Goal: Task Accomplishment & Management: Complete application form

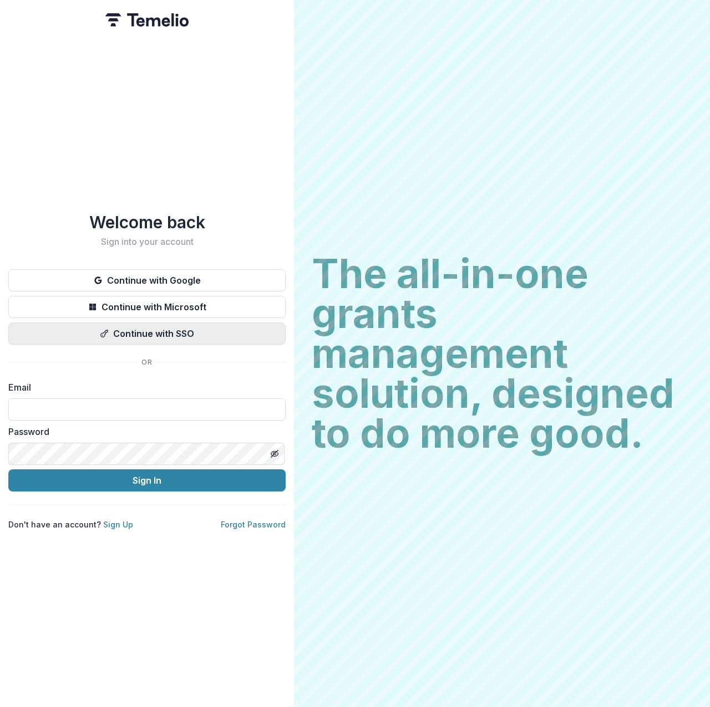
click at [176, 330] on button "Continue with SSO" at bounding box center [146, 334] width 277 height 22
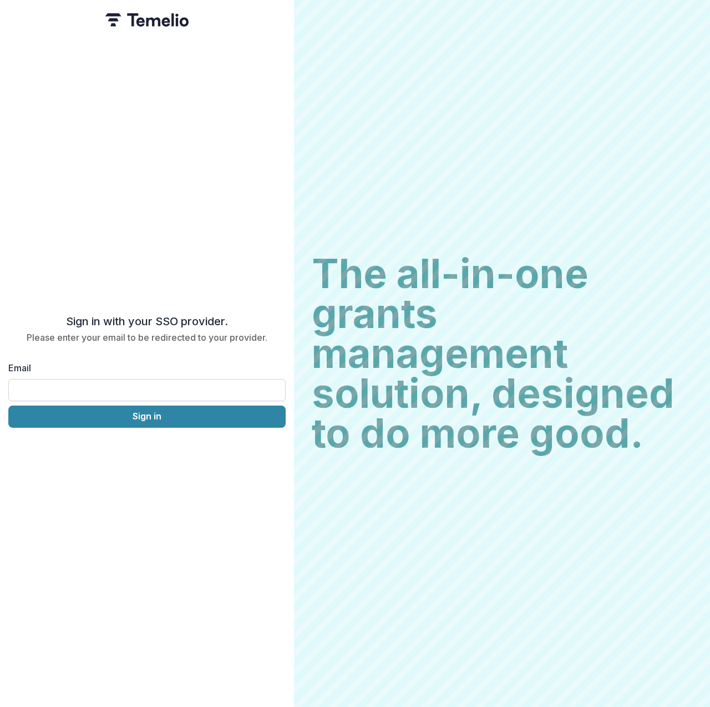
click at [110, 385] on input "Email" at bounding box center [146, 390] width 277 height 22
type input "**********"
click at [142, 416] on button "Sign in" at bounding box center [146, 417] width 277 height 22
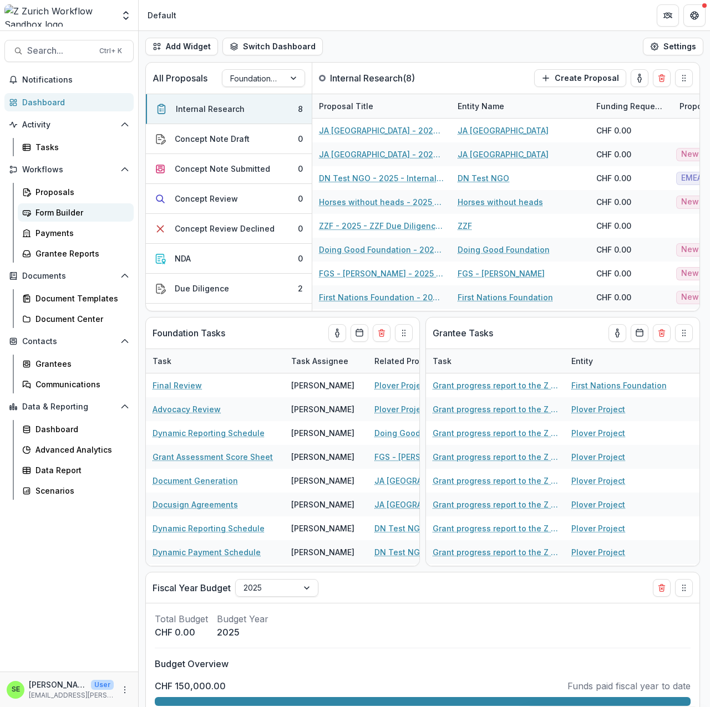
click at [80, 213] on div "Form Builder" at bounding box center [79, 213] width 89 height 12
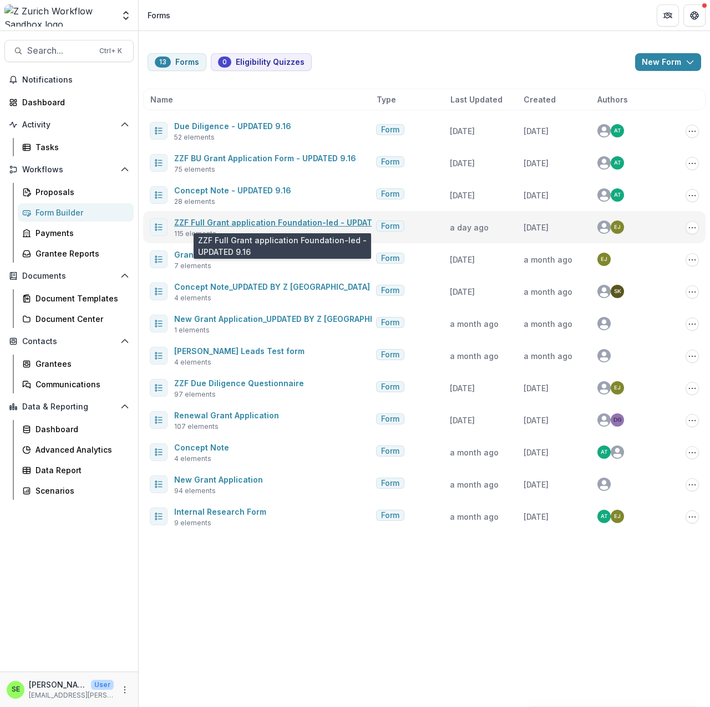
click at [274, 222] on link "ZZF Full Grant application Foundation-led - UPDATED 9.16" at bounding box center [287, 222] width 226 height 9
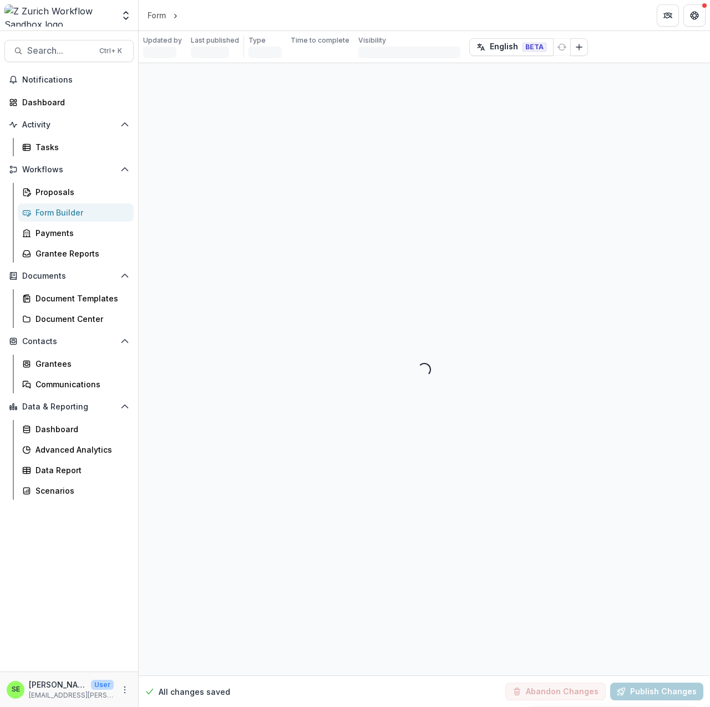
select select "********"
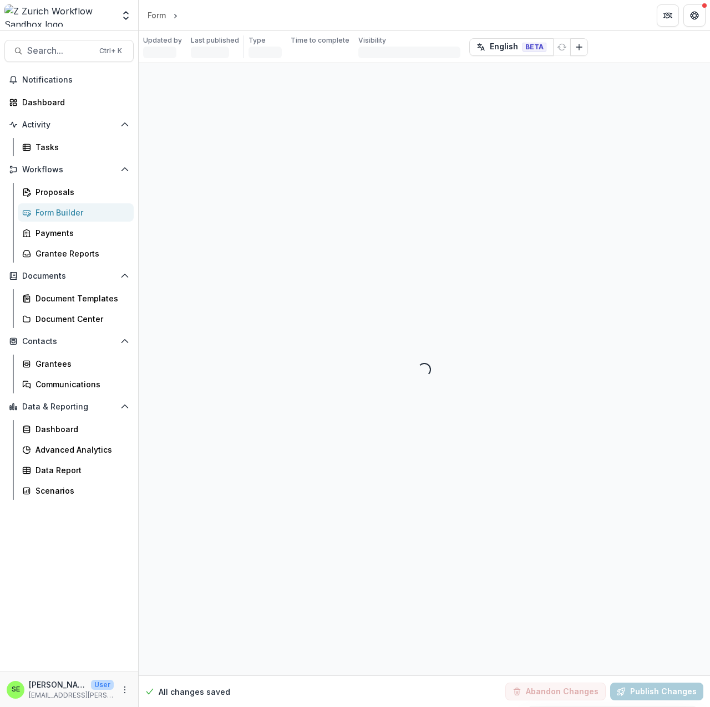
select select "********"
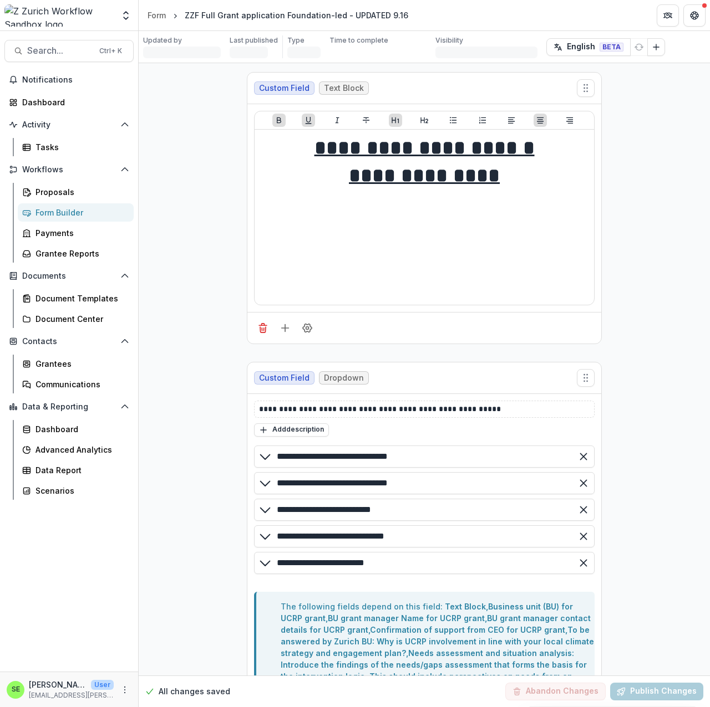
click at [74, 193] on div "Proposals" at bounding box center [79, 192] width 89 height 12
click at [66, 194] on div "Proposals" at bounding box center [79, 192] width 89 height 12
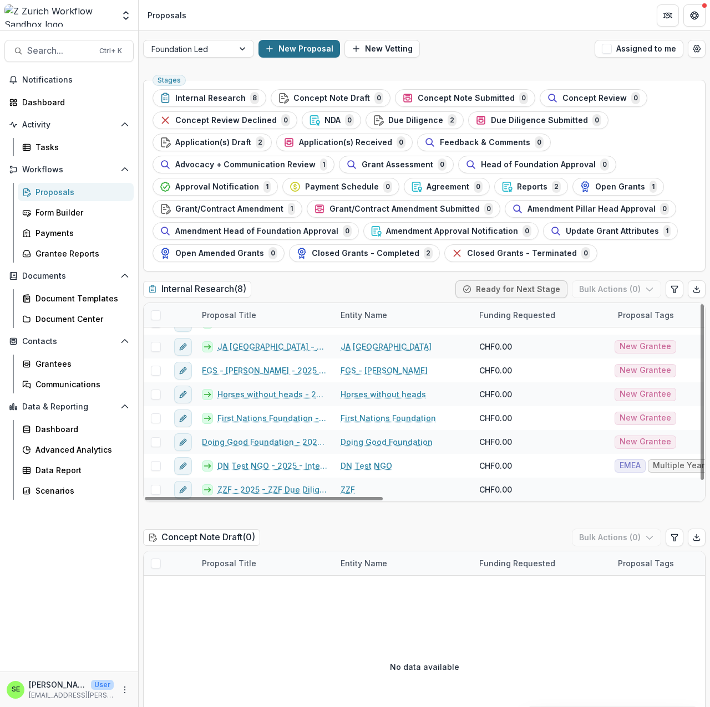
click at [304, 49] on button "New Proposal" at bounding box center [298, 49] width 81 height 18
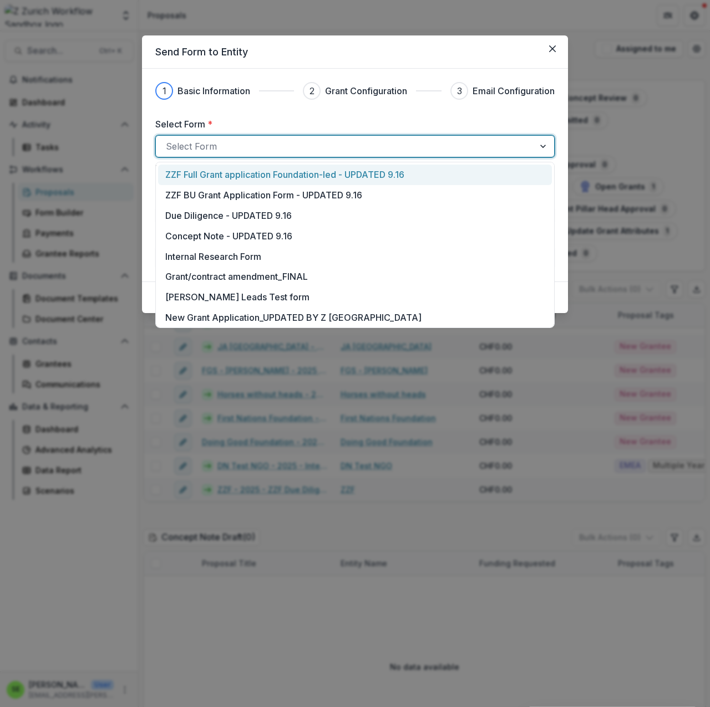
click at [258, 152] on div at bounding box center [345, 147] width 358 height 16
click at [354, 177] on p "ZZF Full Grant application Foundation-led - UPDATED 9.16" at bounding box center [284, 174] width 239 height 13
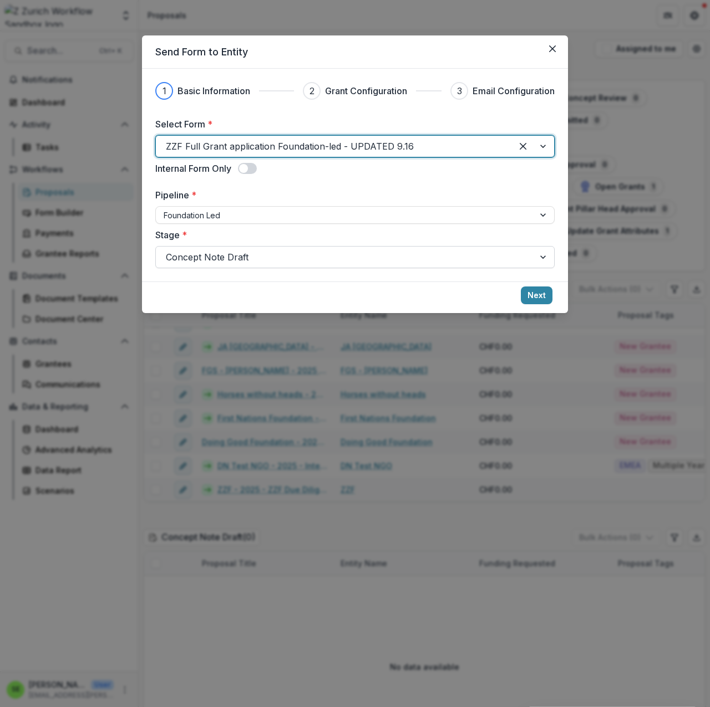
click at [263, 259] on div at bounding box center [345, 257] width 358 height 16
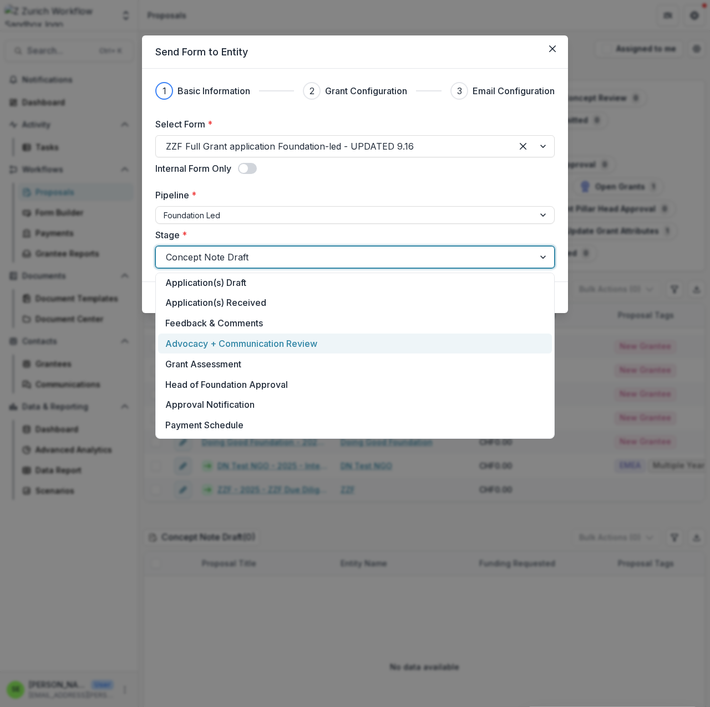
scroll to position [111, 0]
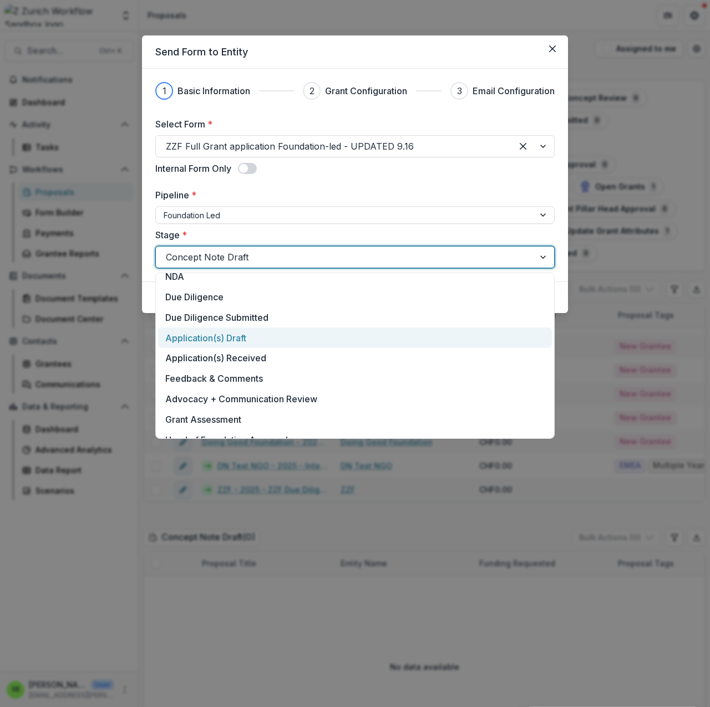
click at [289, 341] on div "Application(s) Draft" at bounding box center [355, 338] width 394 height 21
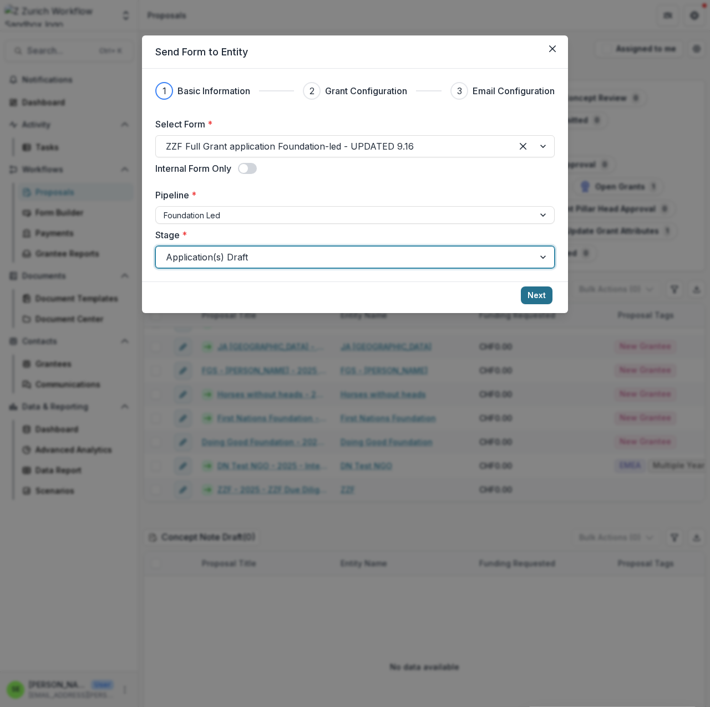
click at [541, 296] on button "Next" at bounding box center [537, 296] width 32 height 18
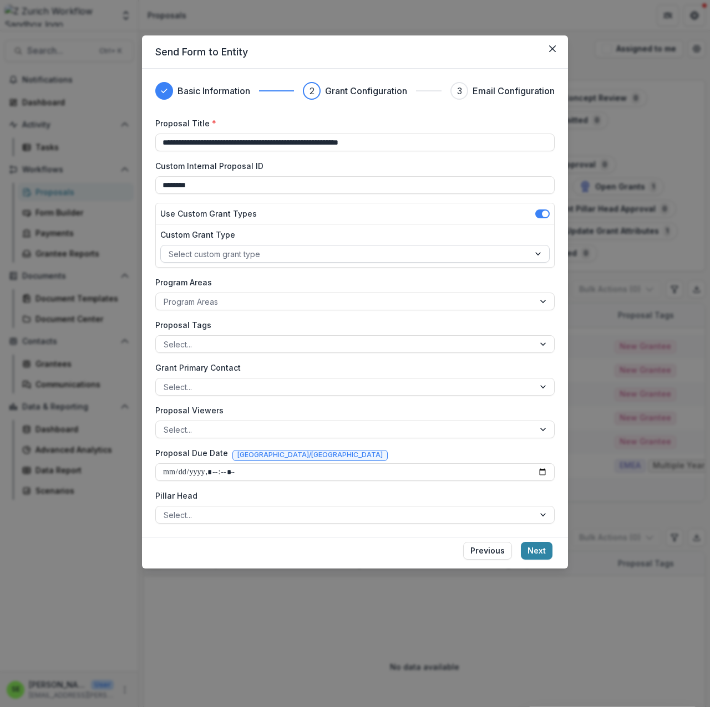
click at [534, 255] on div at bounding box center [539, 254] width 20 height 17
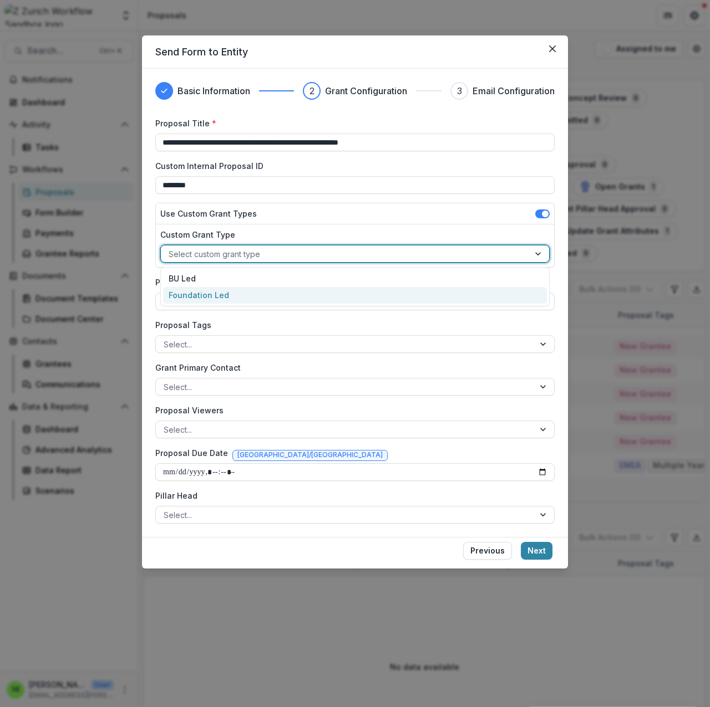
click at [225, 299] on div "Foundation Led" at bounding box center [355, 295] width 384 height 17
click at [352, 299] on div at bounding box center [345, 302] width 363 height 14
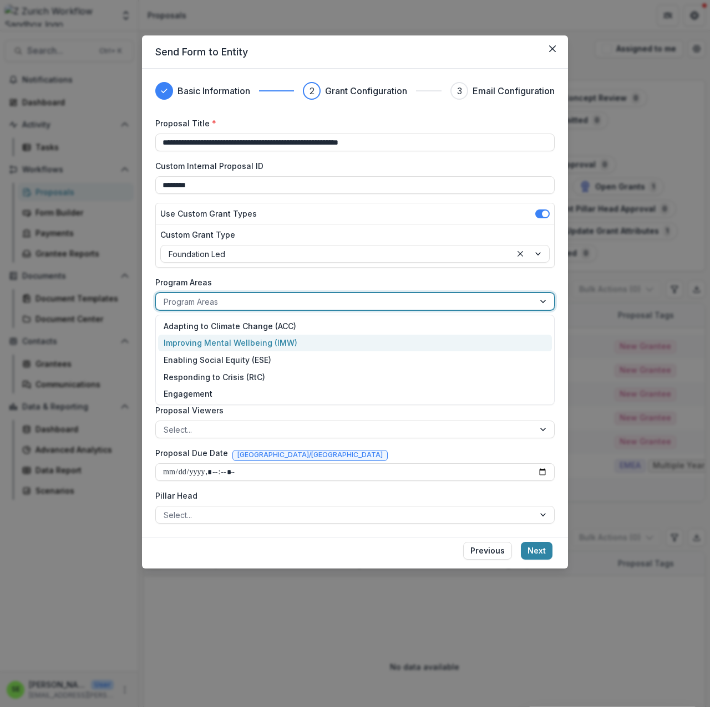
click at [264, 341] on div "Improving Mental Wellbeing (IMW)" at bounding box center [355, 343] width 394 height 17
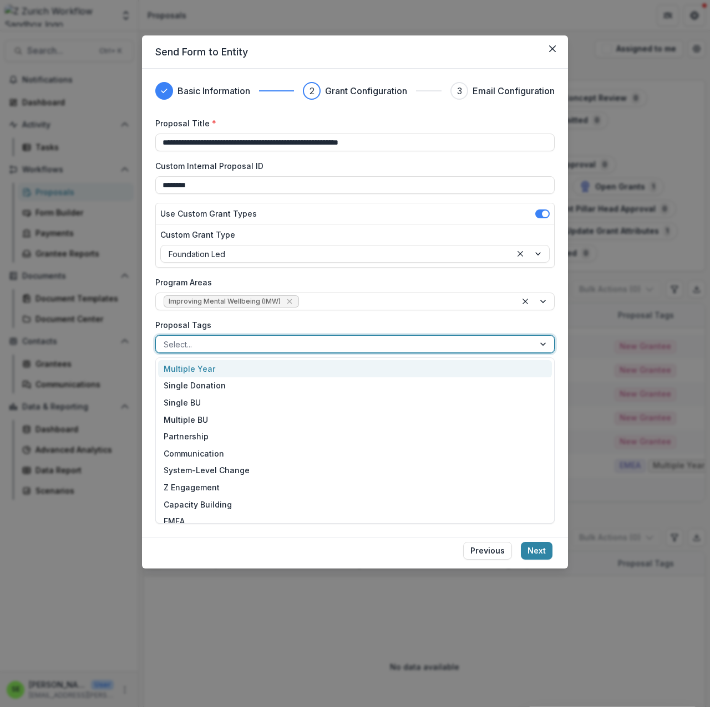
click at [516, 345] on div at bounding box center [345, 345] width 363 height 14
click at [210, 370] on div "Multiple Year" at bounding box center [355, 368] width 394 height 17
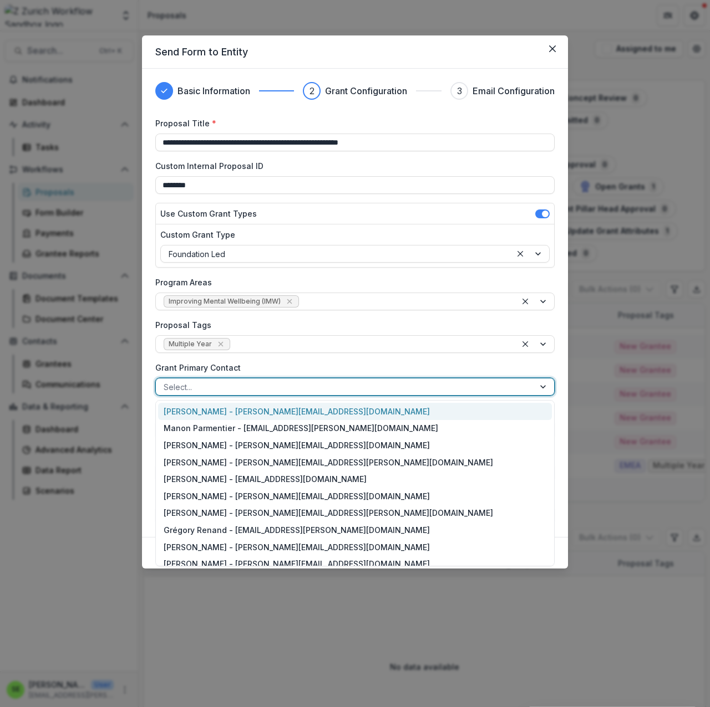
click at [262, 391] on div at bounding box center [345, 387] width 363 height 14
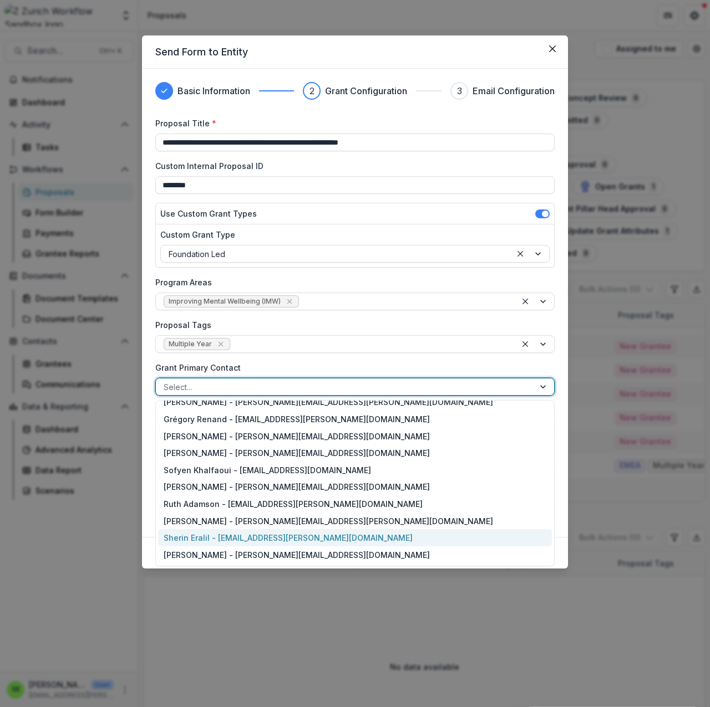
click at [238, 537] on div "Sherin Eralil - sherin.eralil@zurich.com" at bounding box center [355, 537] width 394 height 17
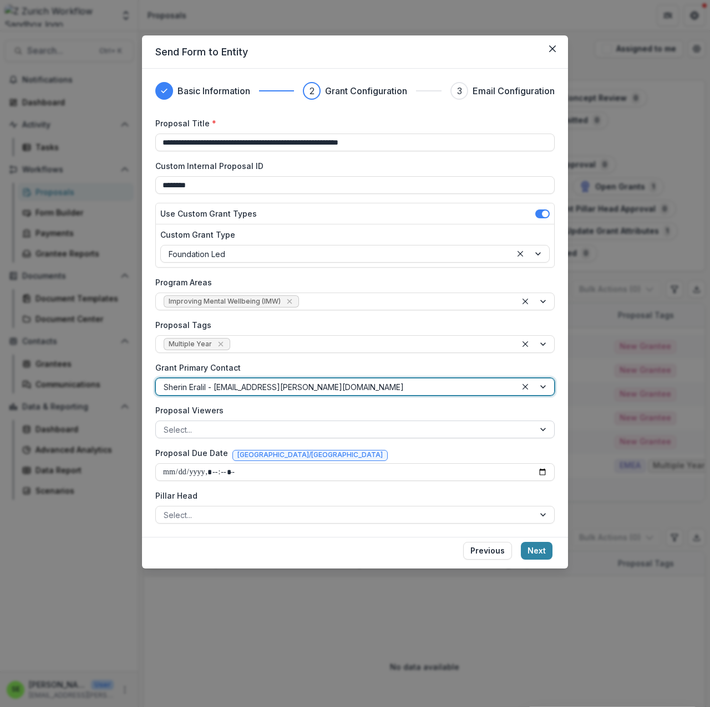
click at [226, 426] on div at bounding box center [345, 430] width 363 height 14
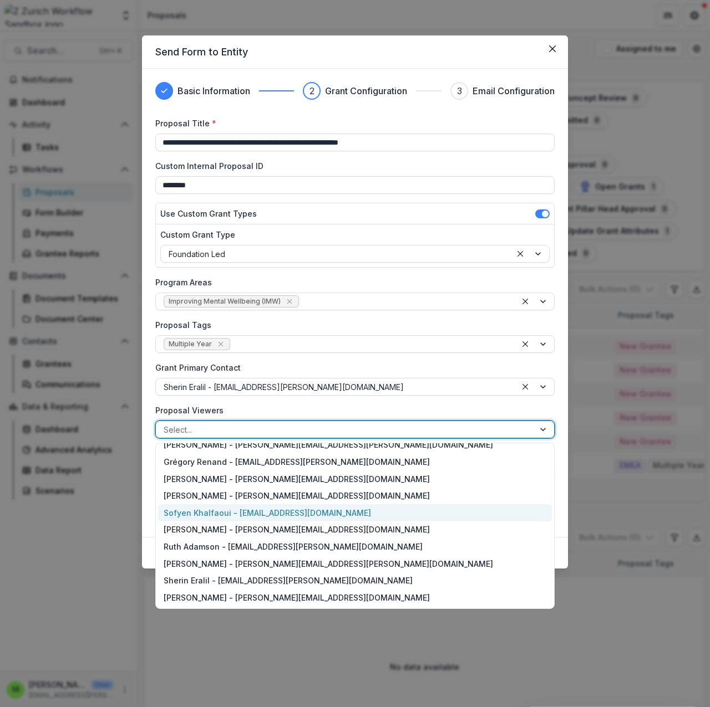
click at [217, 515] on div "Sofyen Khalfaoui - sofyen.khalfaoui@zurich.com" at bounding box center [355, 512] width 394 height 17
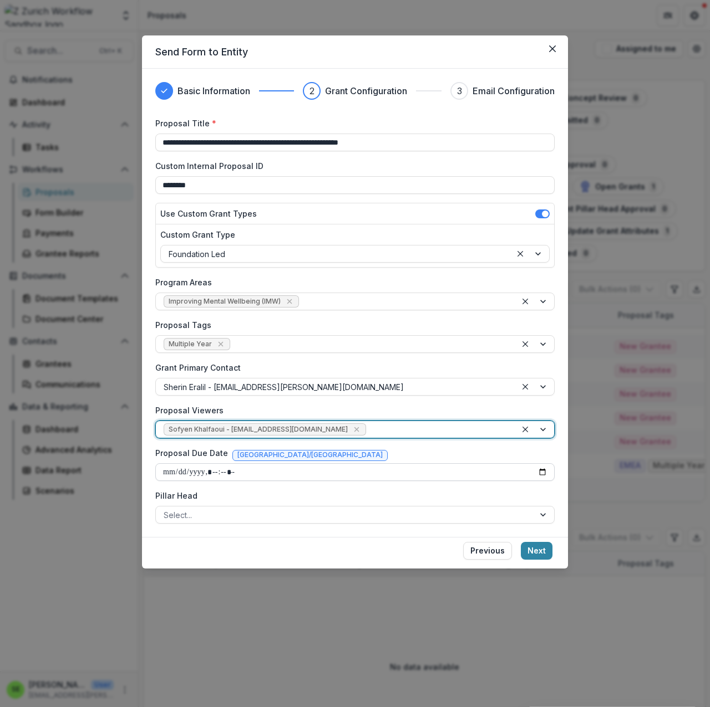
click at [234, 472] on input "Proposal Due Date" at bounding box center [354, 472] width 399 height 18
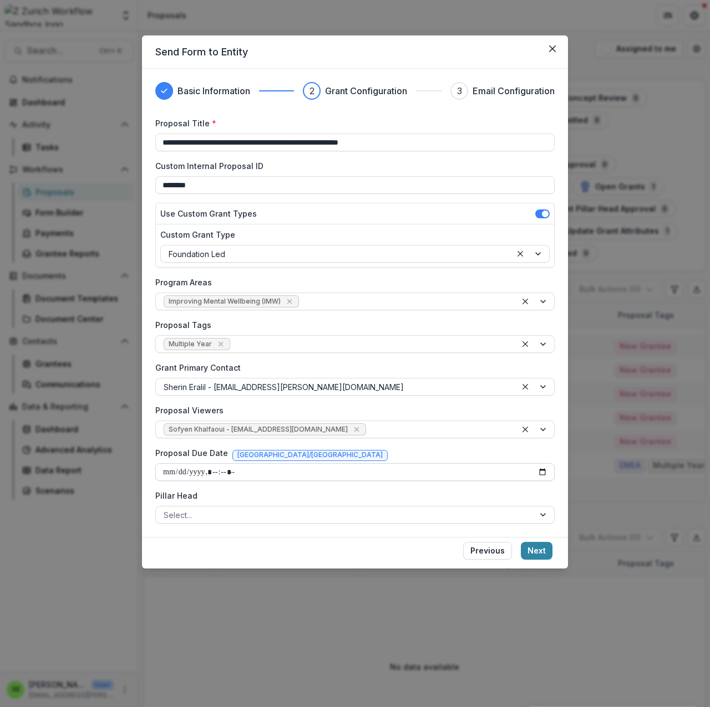
click at [542, 471] on input "Proposal Due Date" at bounding box center [354, 472] width 399 height 18
type input "**********"
click at [405, 548] on footer "Previous Next" at bounding box center [355, 553] width 426 height 32
click at [309, 521] on div at bounding box center [345, 515] width 363 height 14
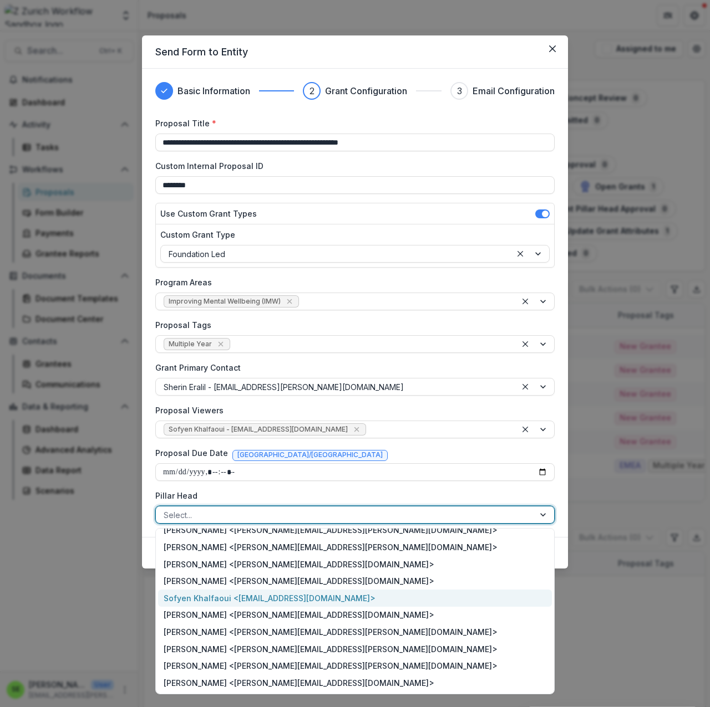
click at [228, 602] on div "Sofyen Khalfaoui <sofyen.khalfaoui@zurich.com>" at bounding box center [355, 598] width 394 height 17
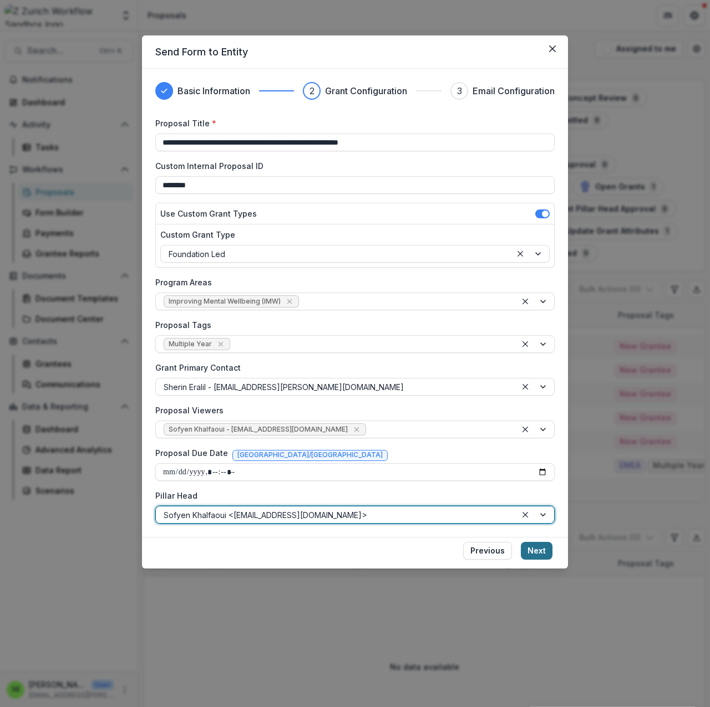
click at [540, 550] on button "Next" at bounding box center [537, 551] width 32 height 18
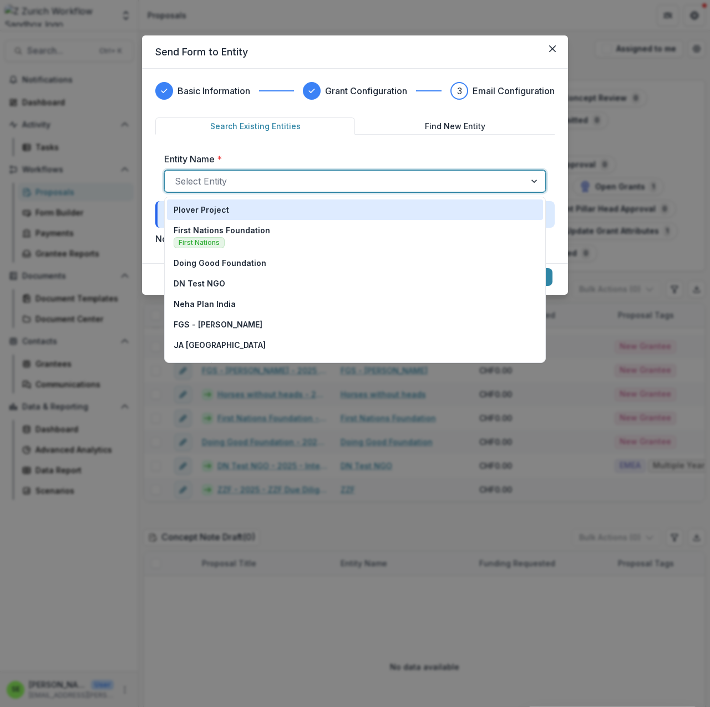
click at [256, 184] on div at bounding box center [345, 182] width 340 height 16
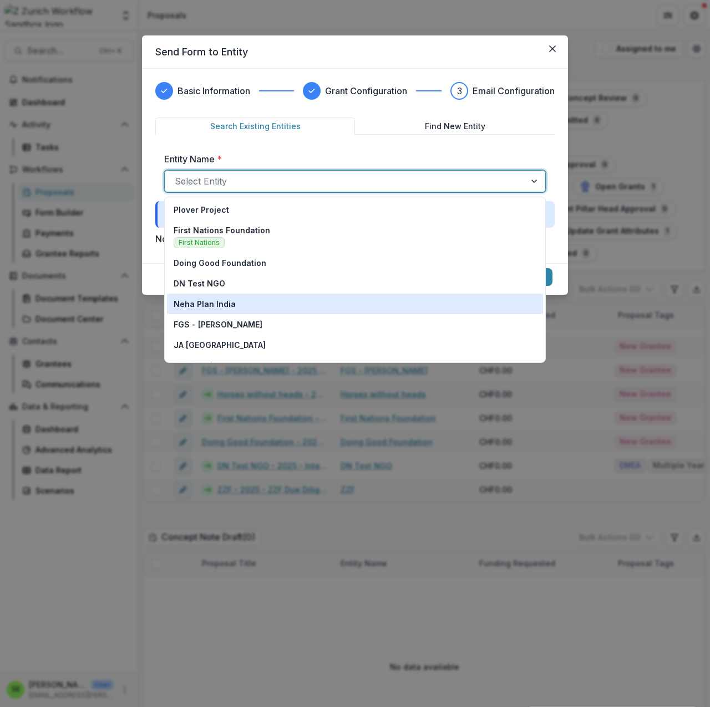
click at [257, 306] on div "Neha Plan India" at bounding box center [355, 304] width 363 height 12
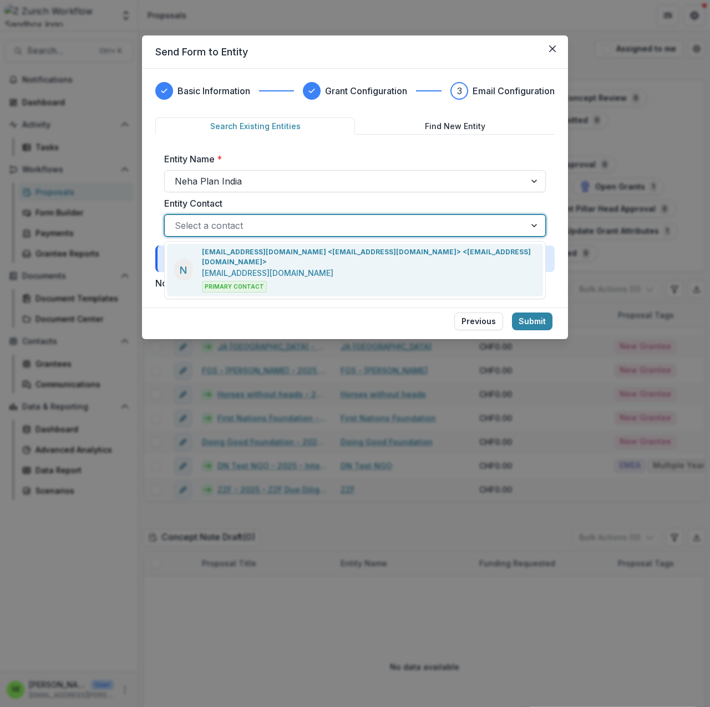
click at [308, 231] on div at bounding box center [345, 226] width 340 height 16
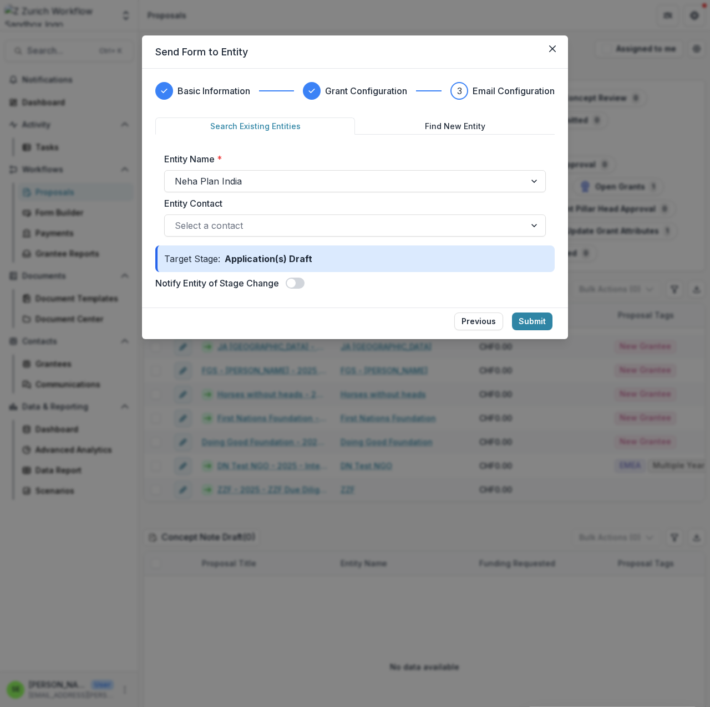
click at [271, 200] on label "Entity Contact" at bounding box center [351, 203] width 375 height 13
click at [177, 219] on input "Entity Contact" at bounding box center [176, 225] width 3 height 13
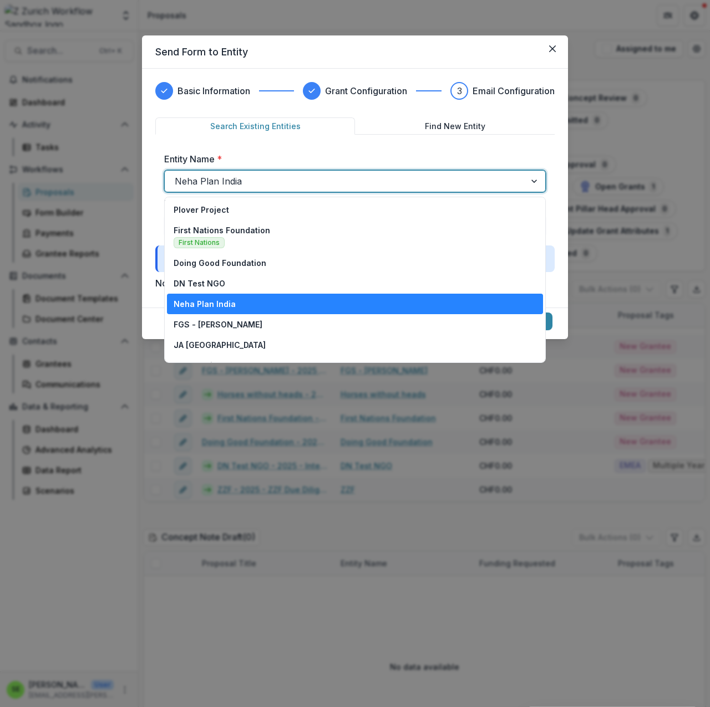
click at [262, 184] on div at bounding box center [345, 182] width 340 height 16
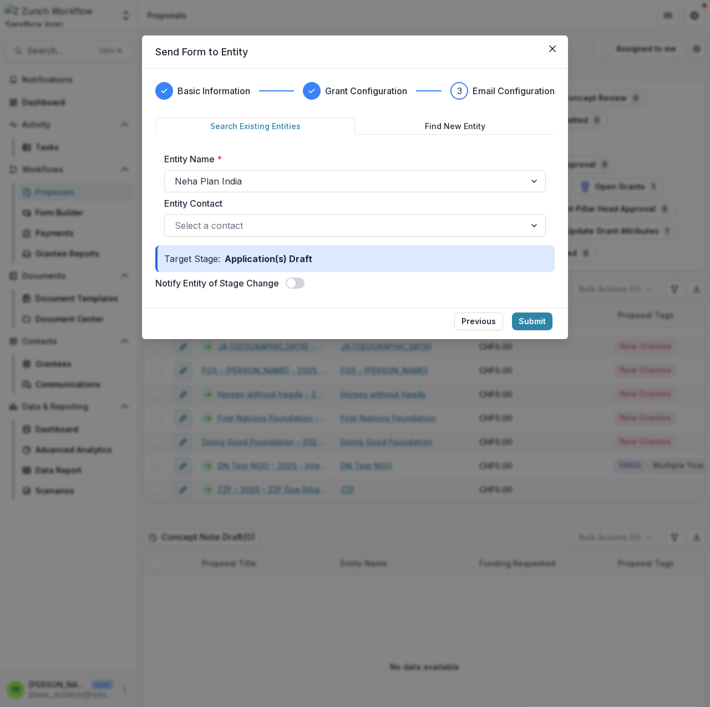
click at [555, 287] on div "Basic Information Grant Configuration 3 Email Configuration Search Existing Ent…" at bounding box center [355, 188] width 426 height 239
